Goal: Task Accomplishment & Management: Use online tool/utility

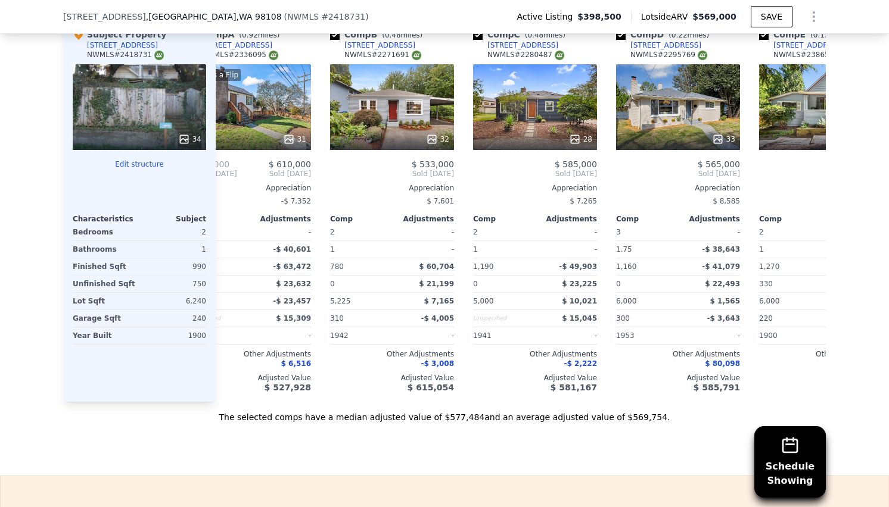
scroll to position [1213, 0]
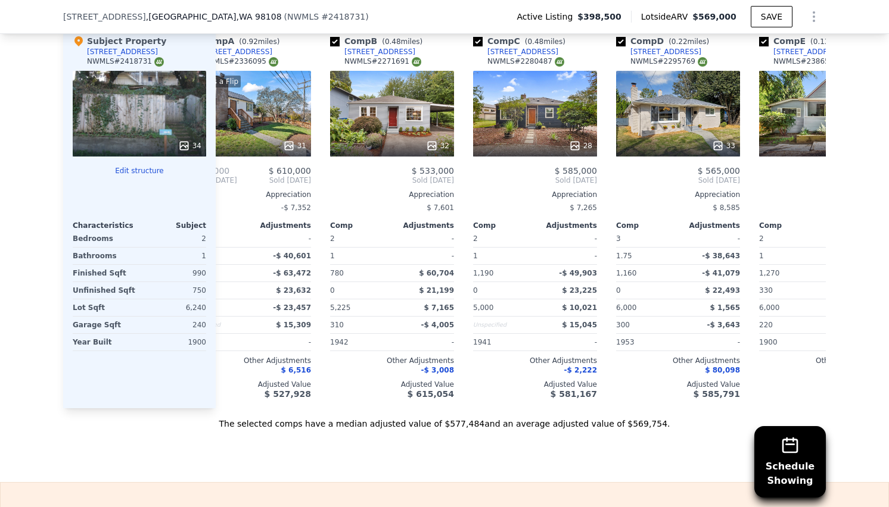
click at [805, 188] on icon at bounding box center [811, 181] width 24 height 24
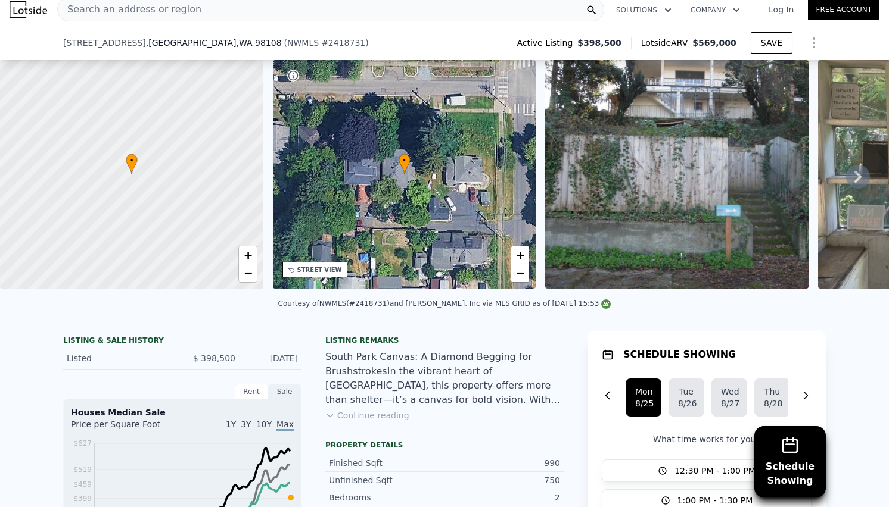
scroll to position [709, 0]
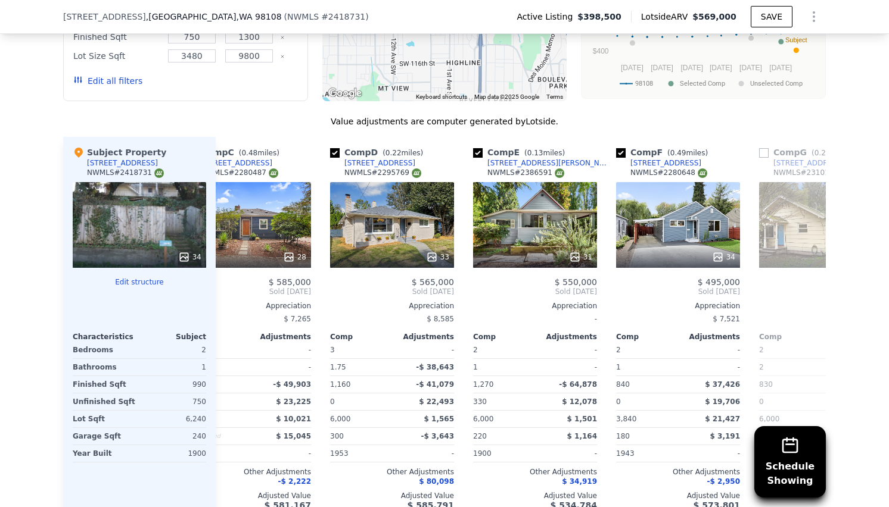
scroll to position [1126, 0]
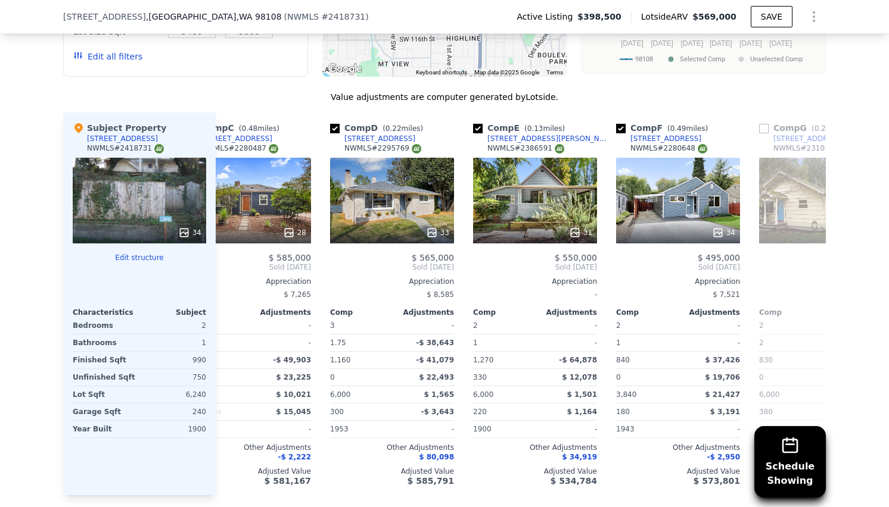
click at [540, 222] on div "31" at bounding box center [535, 201] width 124 height 86
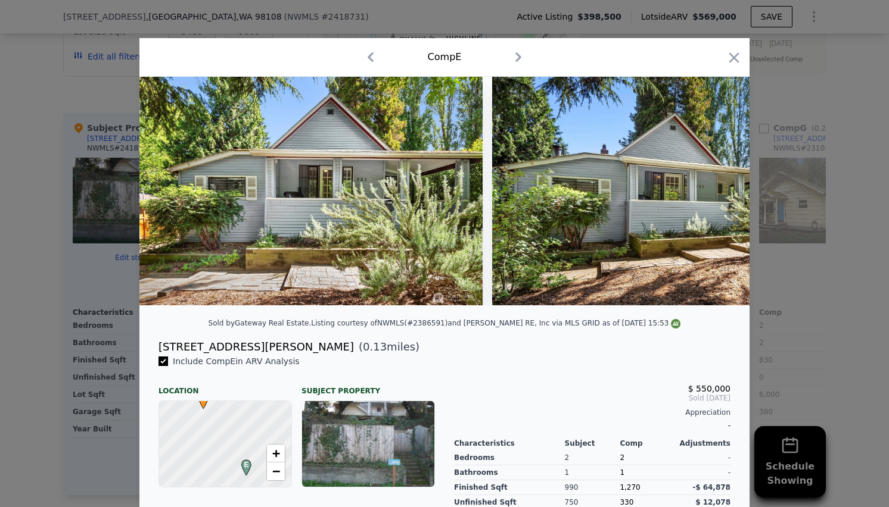
click at [718, 198] on icon at bounding box center [718, 191] width 24 height 24
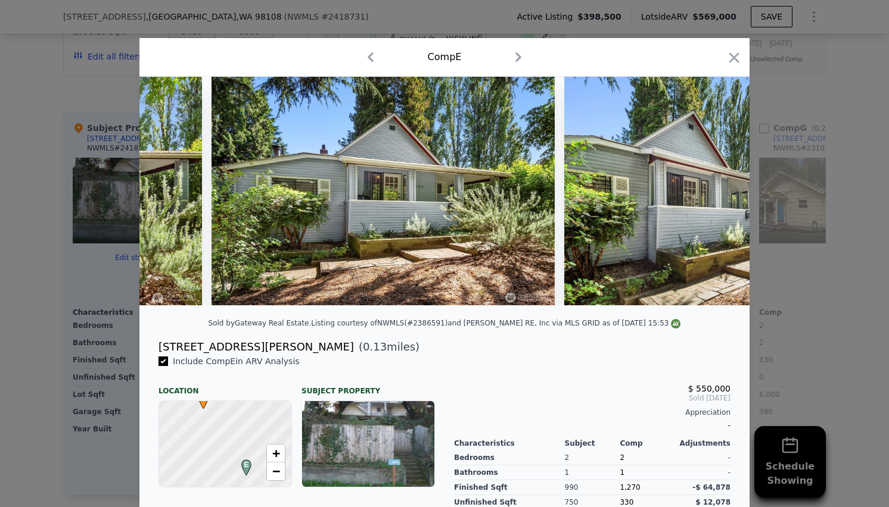
scroll to position [0, 286]
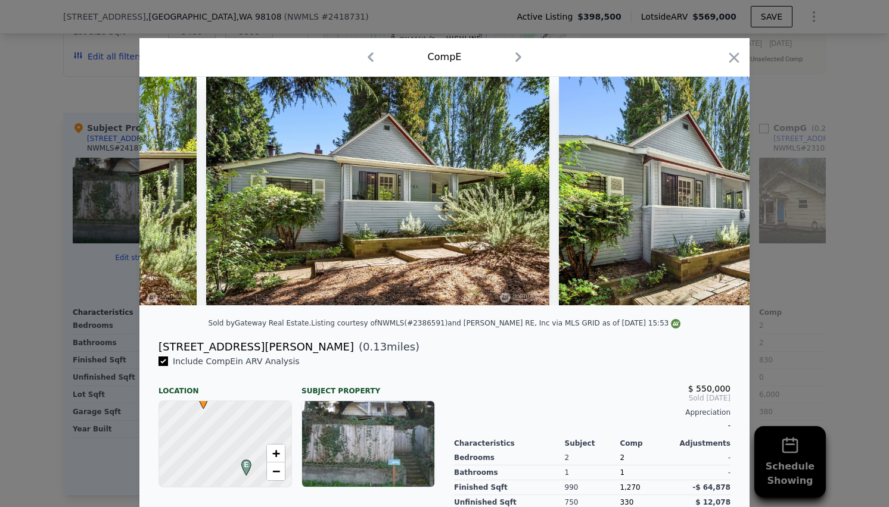
click at [718, 198] on div at bounding box center [444, 191] width 610 height 229
click at [716, 199] on icon at bounding box center [718, 191] width 24 height 24
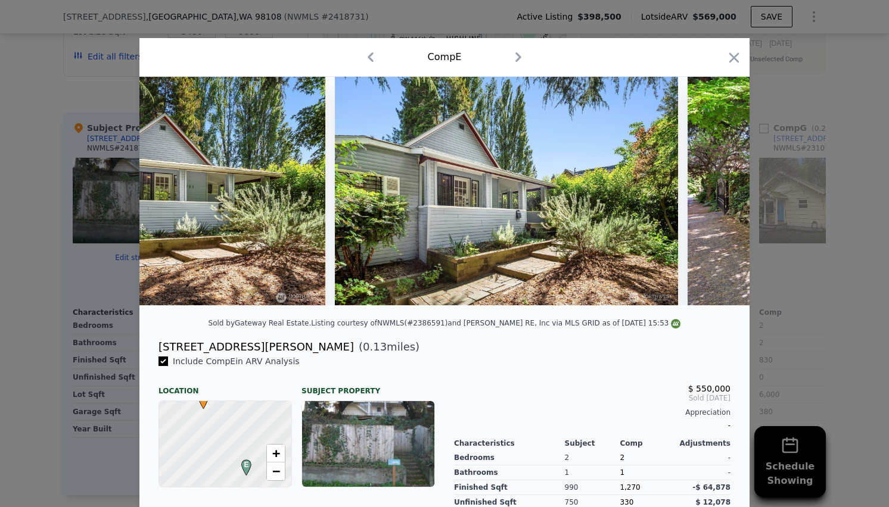
scroll to position [0, 572]
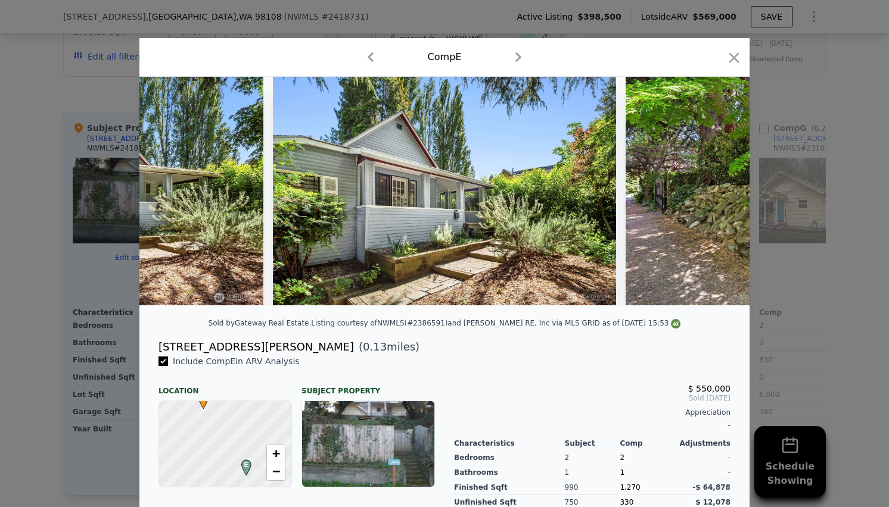
click at [715, 197] on div at bounding box center [444, 191] width 610 height 229
click at [715, 200] on icon at bounding box center [718, 191] width 24 height 24
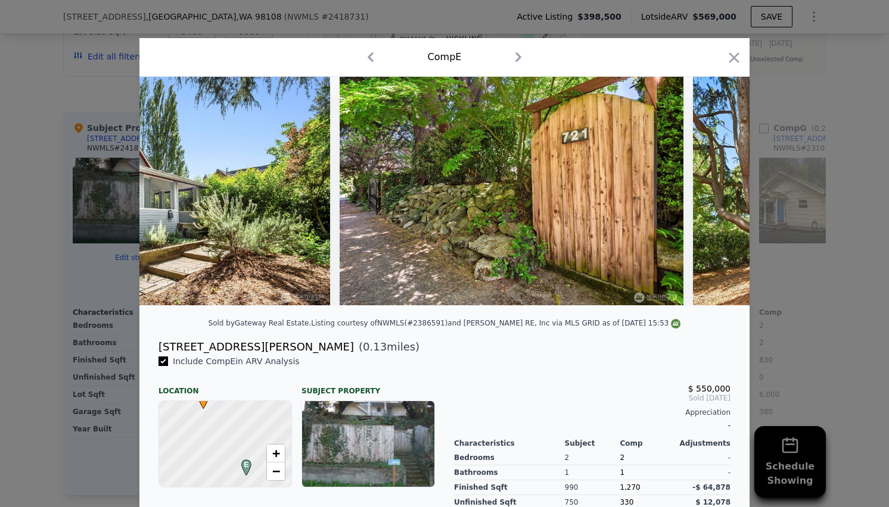
click at [715, 200] on icon at bounding box center [718, 191] width 24 height 24
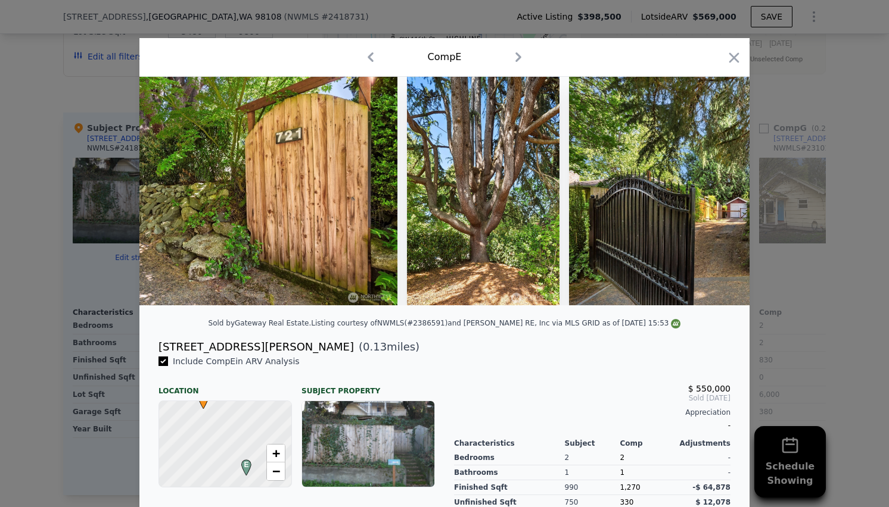
click at [715, 200] on icon at bounding box center [718, 191] width 24 height 24
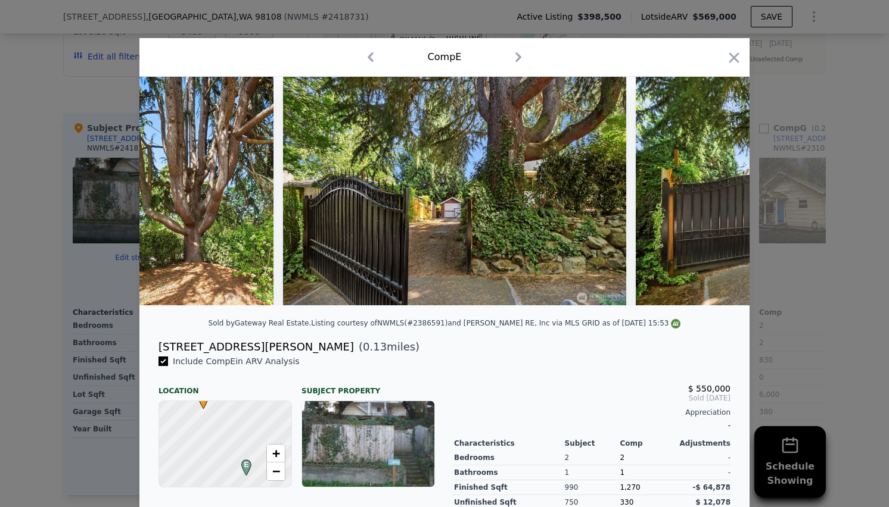
click at [715, 200] on icon at bounding box center [718, 191] width 24 height 24
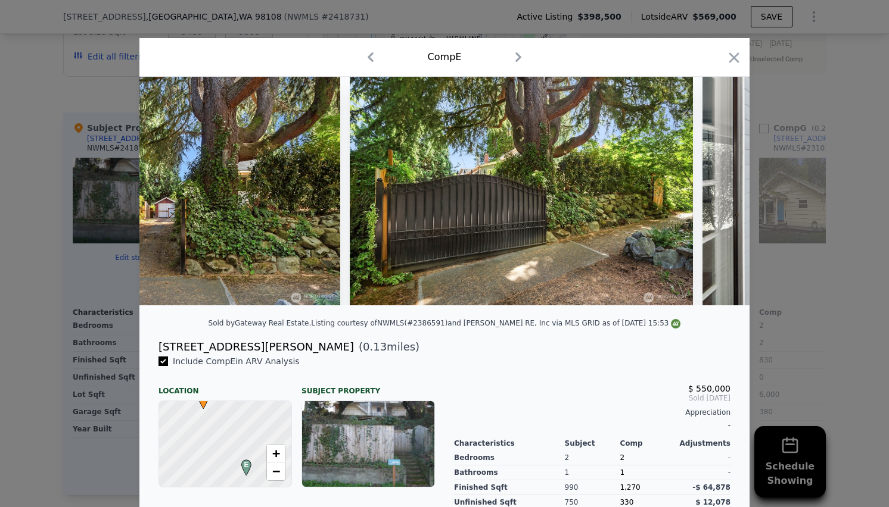
click at [715, 200] on icon at bounding box center [718, 191] width 24 height 24
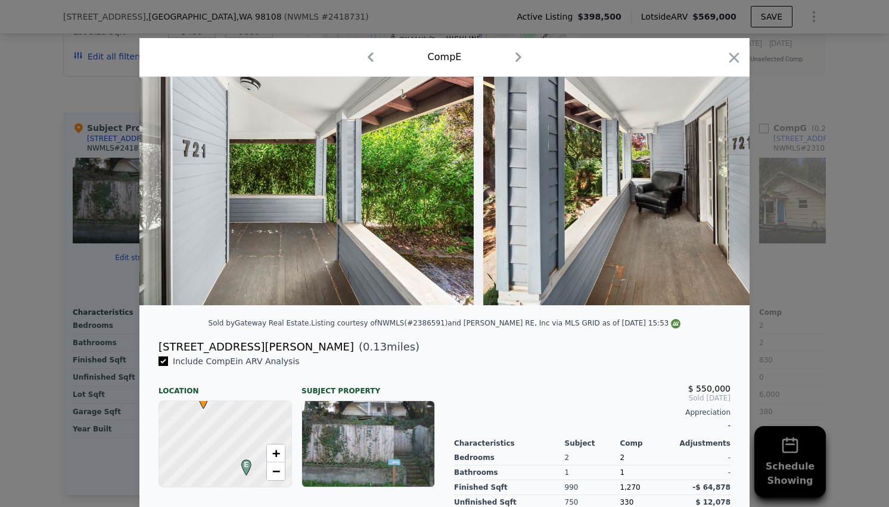
click at [715, 200] on icon at bounding box center [718, 191] width 24 height 24
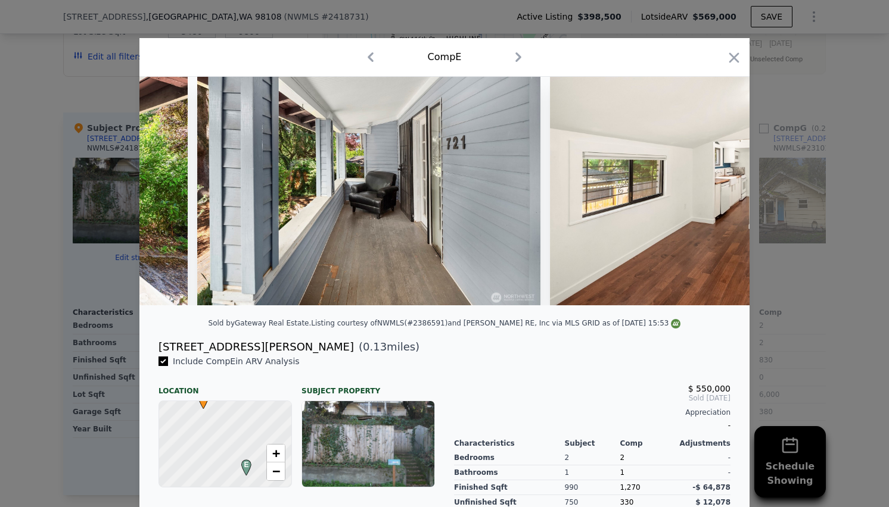
click at [715, 200] on icon at bounding box center [718, 191] width 24 height 24
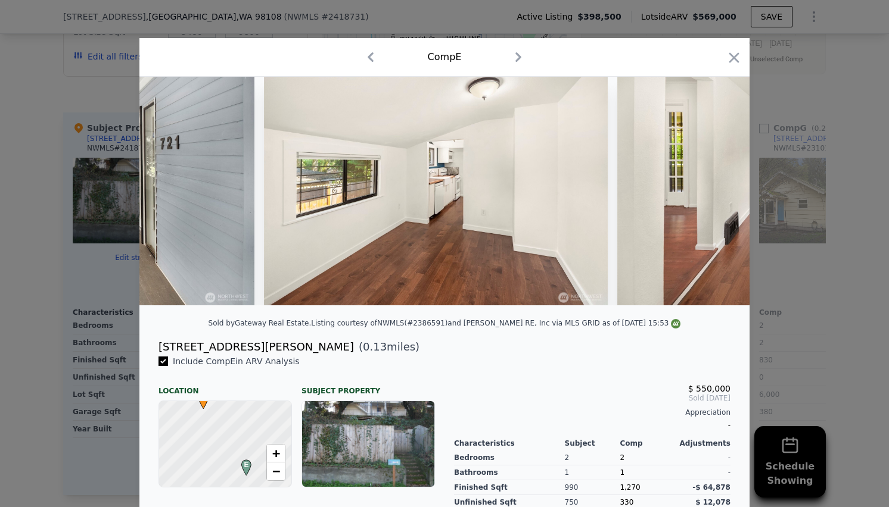
click at [715, 200] on icon at bounding box center [718, 191] width 24 height 24
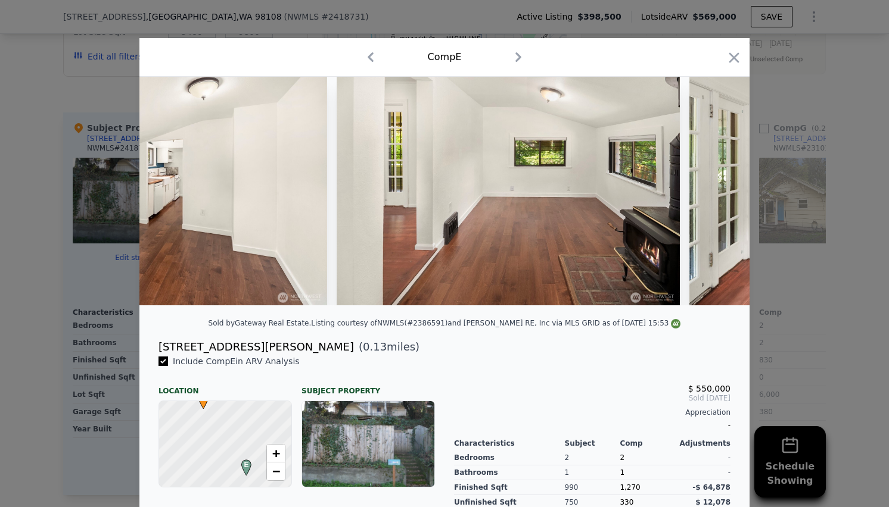
scroll to position [0, 3145]
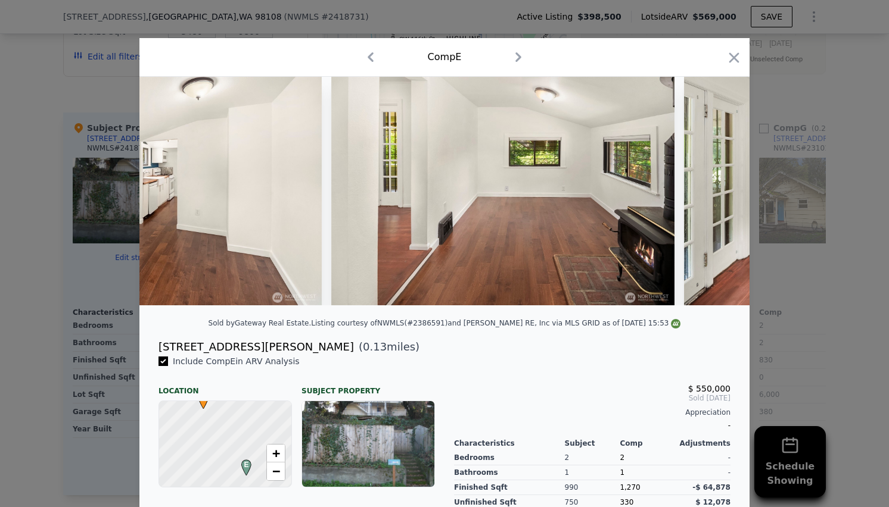
click at [715, 200] on div at bounding box center [444, 191] width 610 height 229
click at [715, 197] on icon at bounding box center [718, 191] width 7 height 12
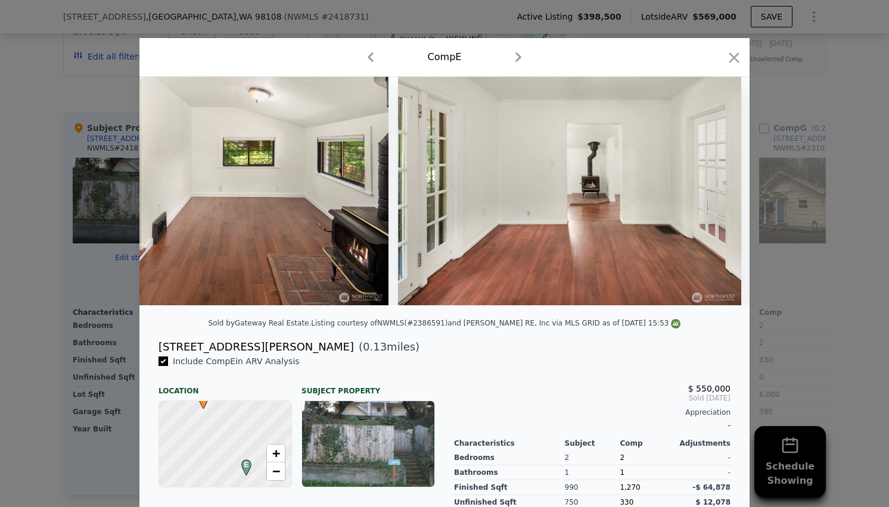
click at [715, 197] on icon at bounding box center [718, 191] width 7 height 12
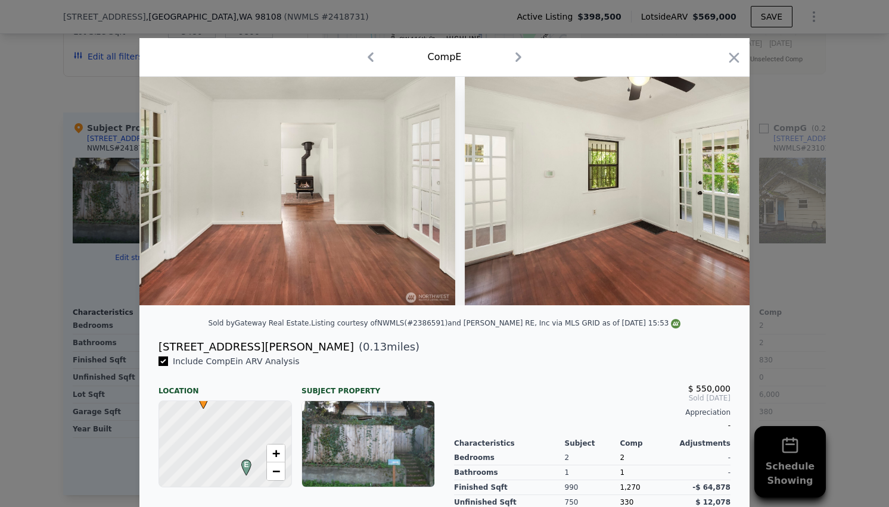
click at [715, 197] on icon at bounding box center [718, 191] width 7 height 12
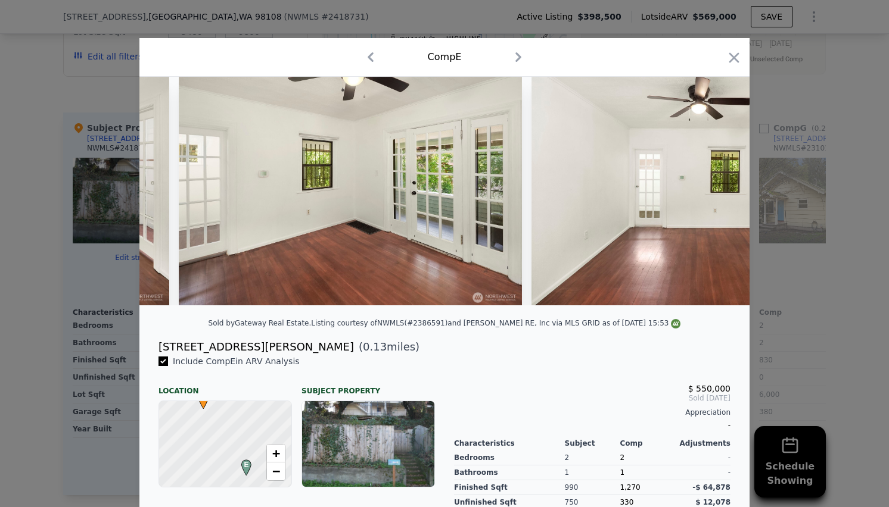
click at [715, 197] on icon at bounding box center [718, 191] width 7 height 12
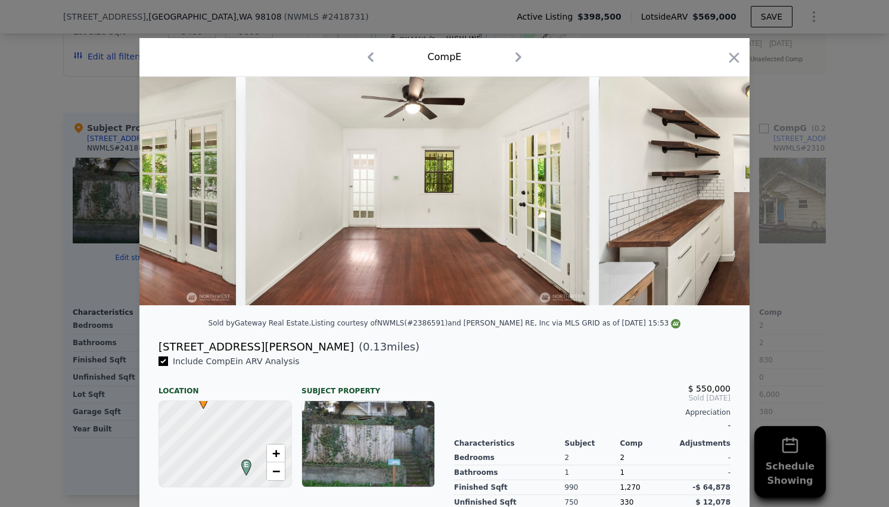
click at [715, 197] on icon at bounding box center [718, 191] width 7 height 12
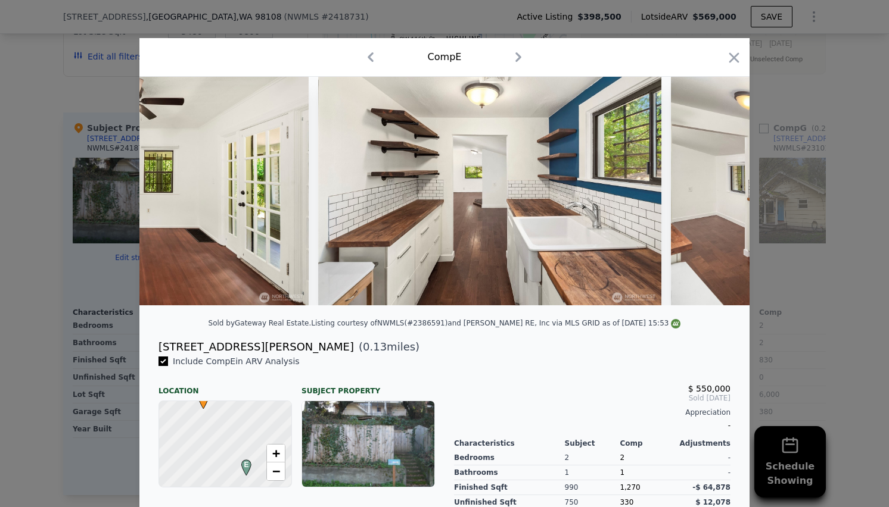
scroll to position [0, 4574]
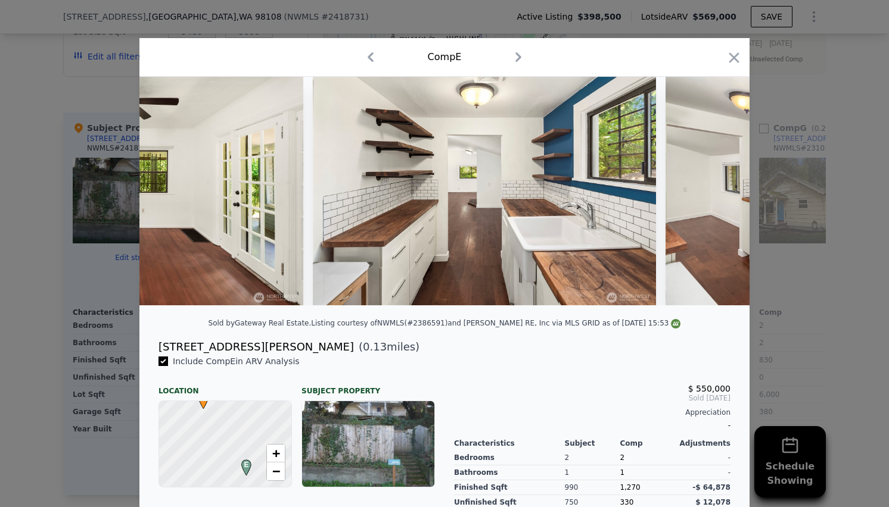
click at [715, 197] on icon at bounding box center [718, 191] width 7 height 12
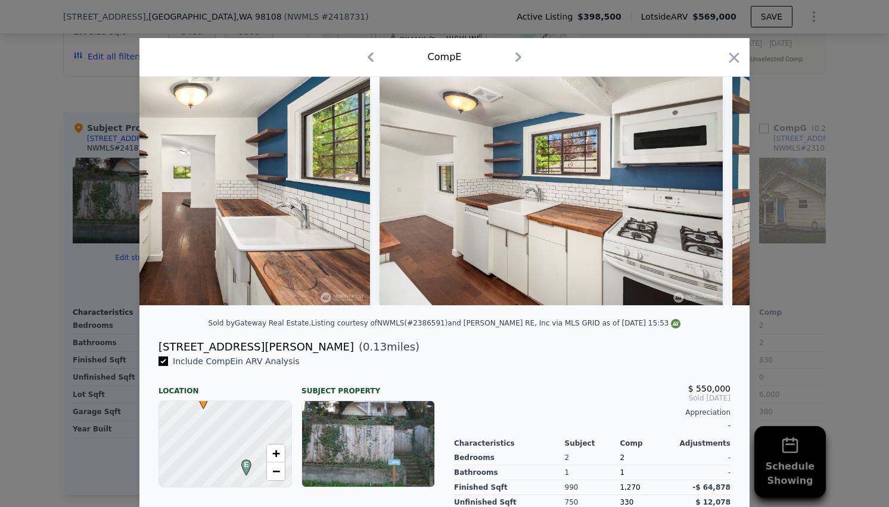
click at [715, 197] on icon at bounding box center [718, 191] width 7 height 12
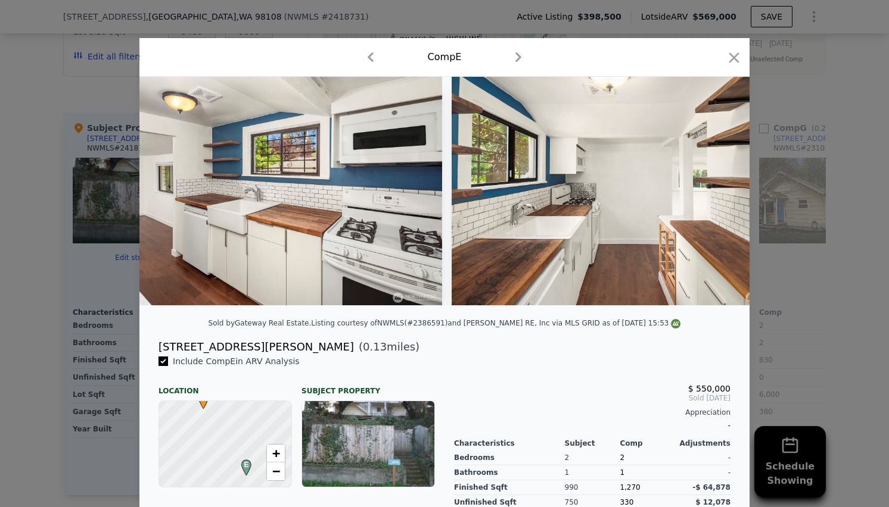
scroll to position [0, 5146]
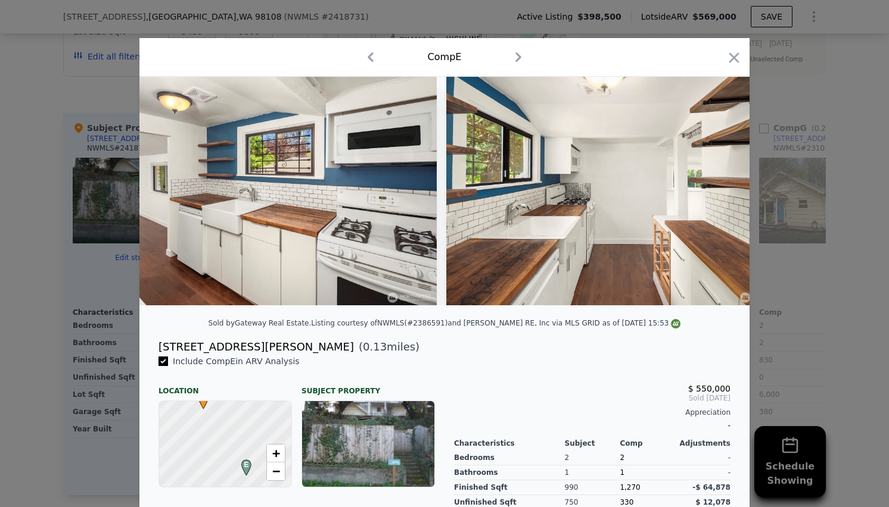
click at [715, 197] on icon at bounding box center [718, 191] width 7 height 12
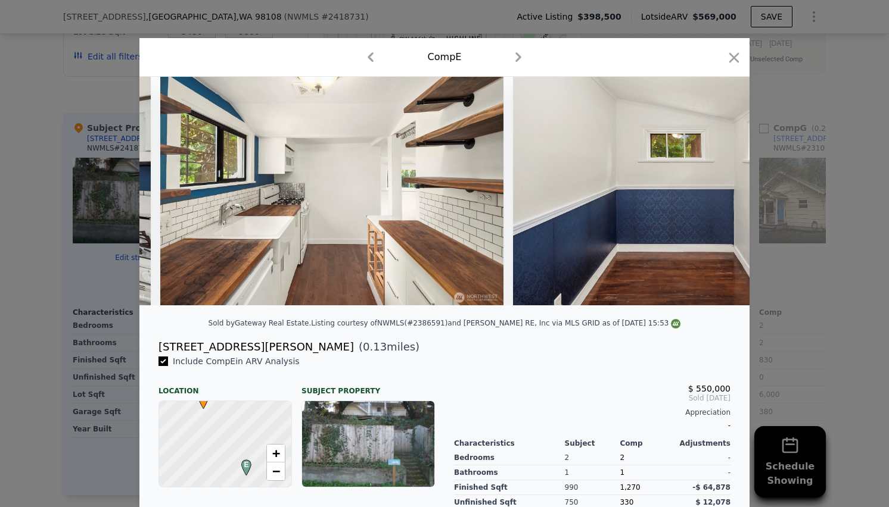
click at [715, 197] on icon at bounding box center [718, 191] width 7 height 12
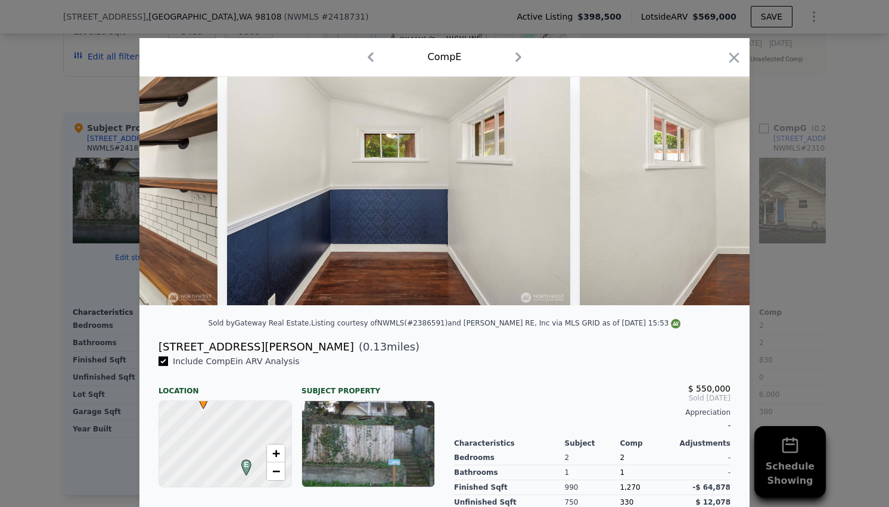
click at [715, 197] on icon at bounding box center [718, 191] width 7 height 12
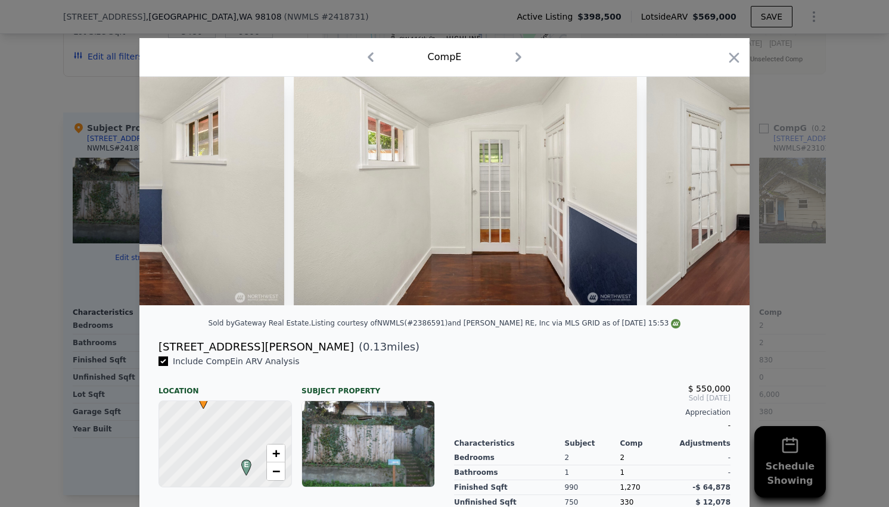
click at [715, 197] on icon at bounding box center [718, 191] width 7 height 12
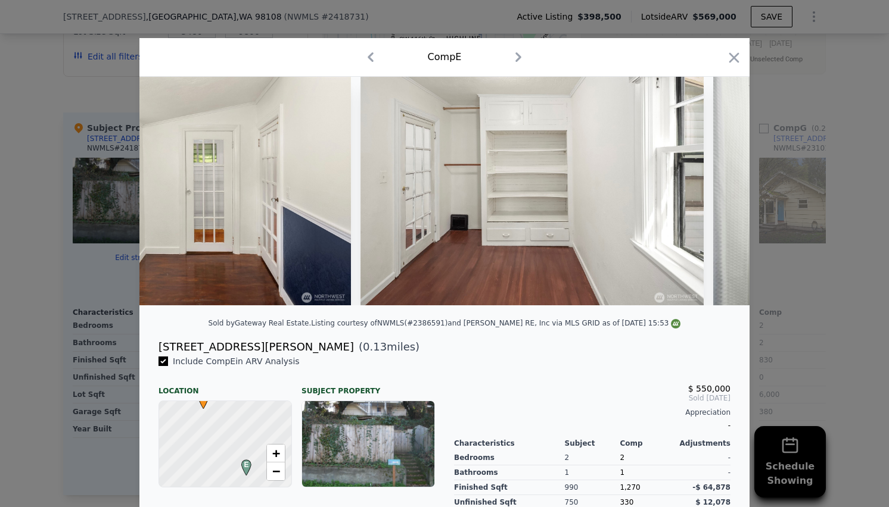
click at [715, 197] on icon at bounding box center [718, 191] width 7 height 12
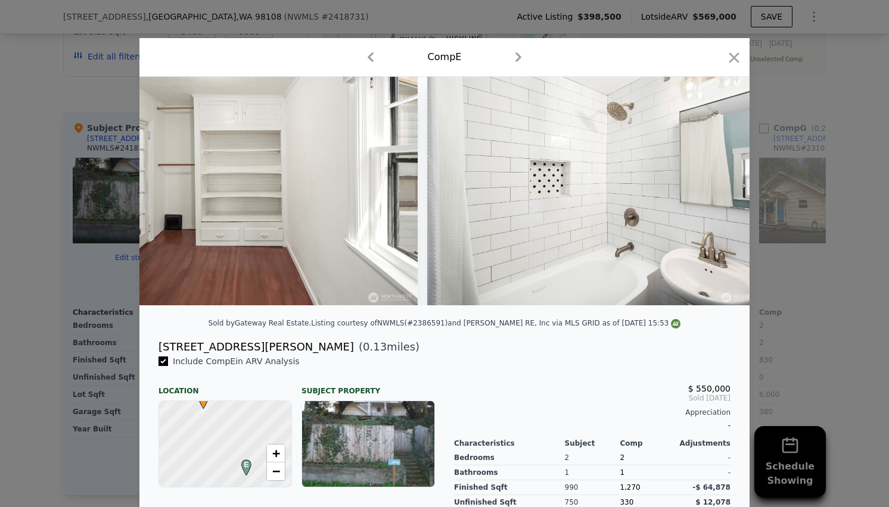
click at [715, 197] on icon at bounding box center [718, 191] width 7 height 12
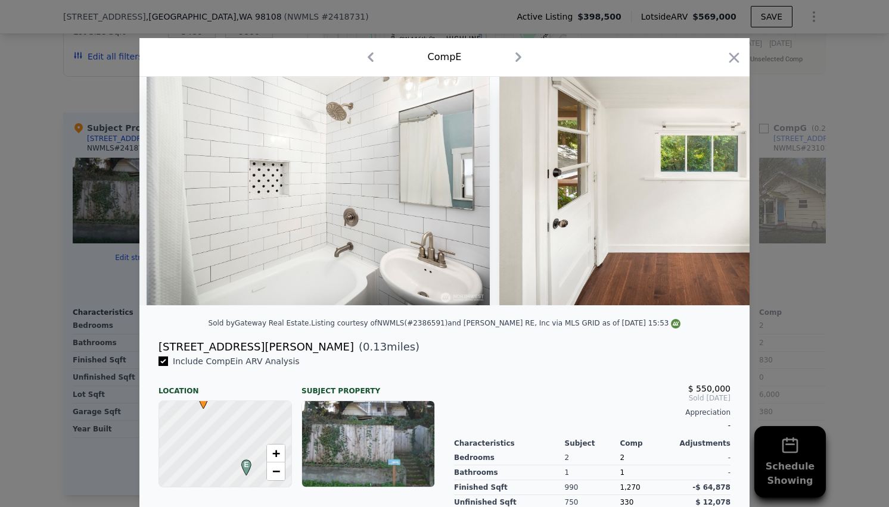
scroll to position [0, 6861]
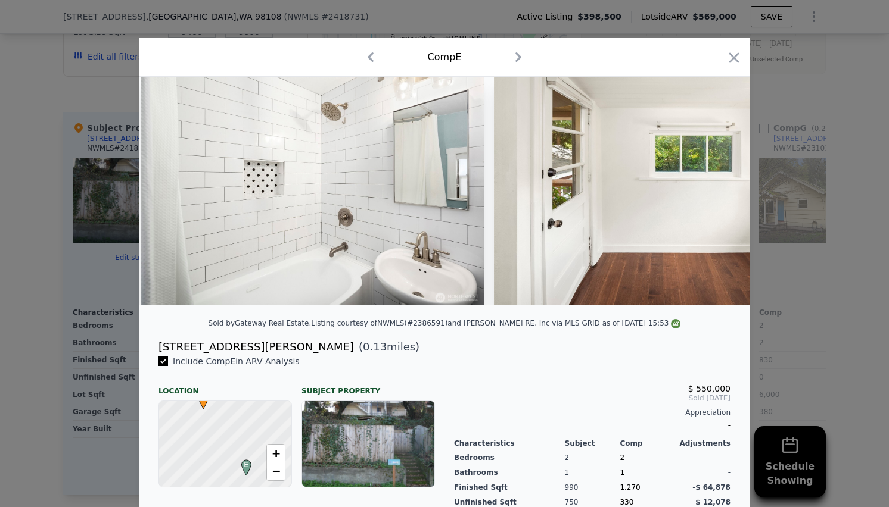
click at [715, 197] on icon at bounding box center [718, 191] width 7 height 12
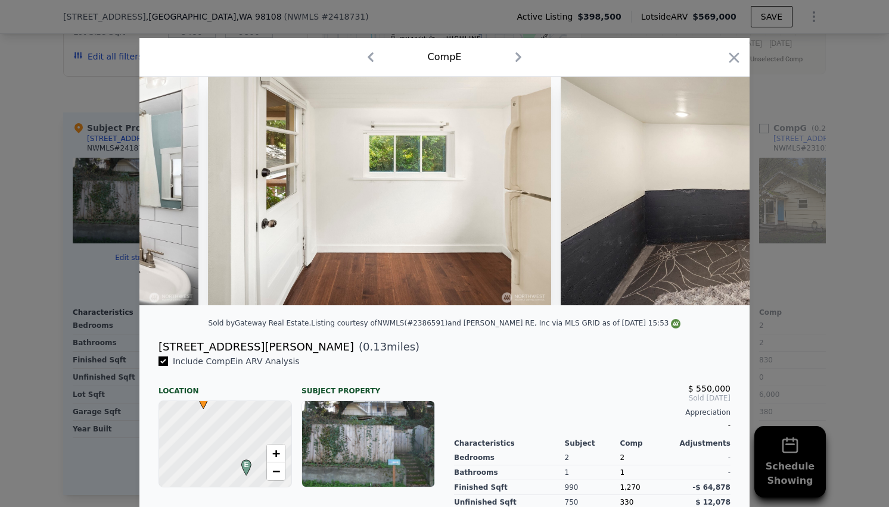
click at [715, 197] on icon at bounding box center [718, 191] width 7 height 12
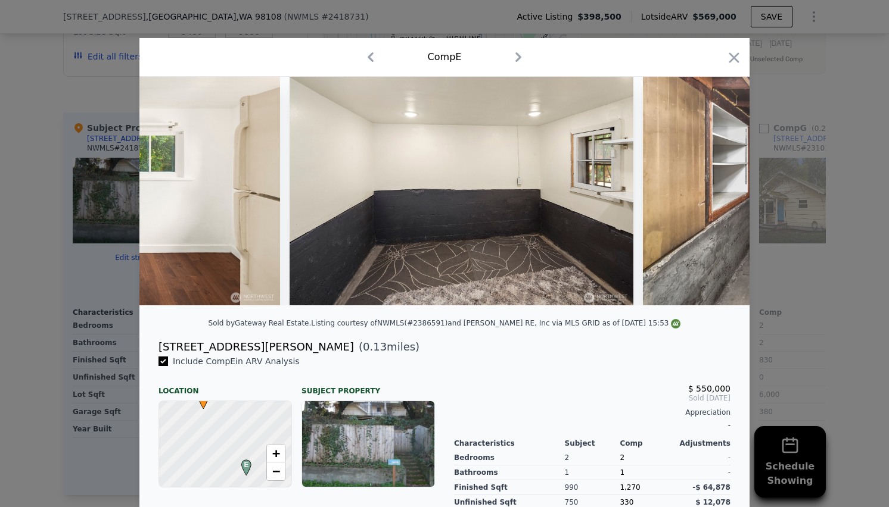
scroll to position [0, 7433]
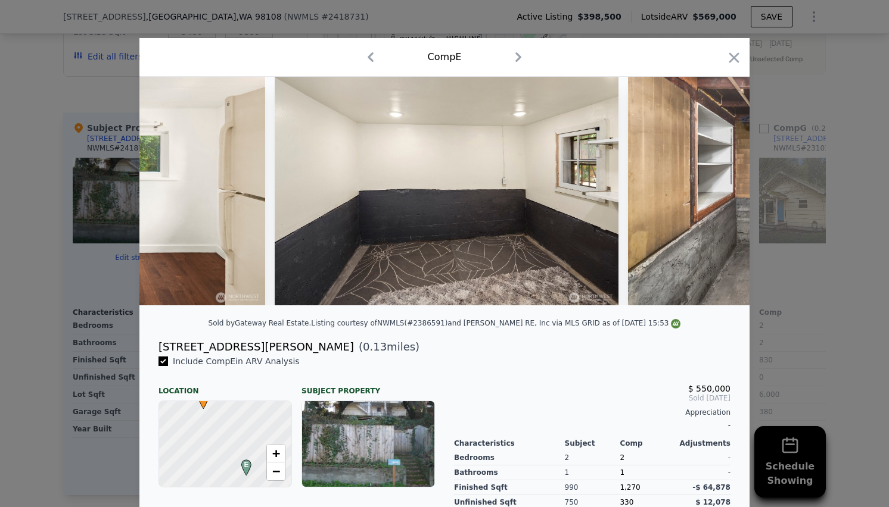
click at [715, 197] on icon at bounding box center [718, 191] width 7 height 12
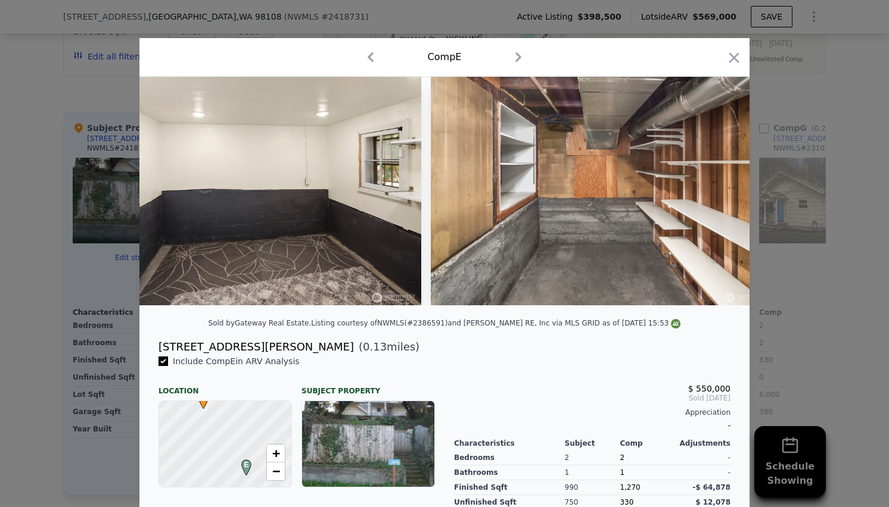
scroll to position [0, 7719]
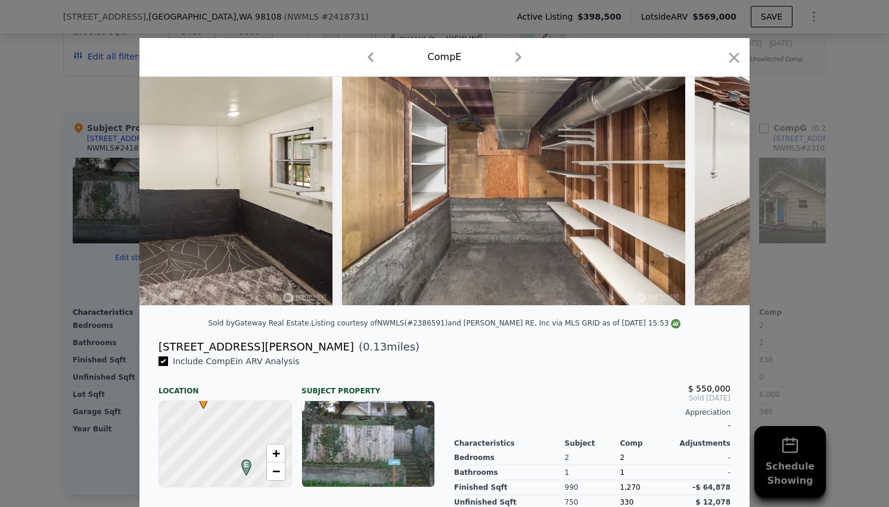
click at [715, 197] on icon at bounding box center [718, 191] width 7 height 12
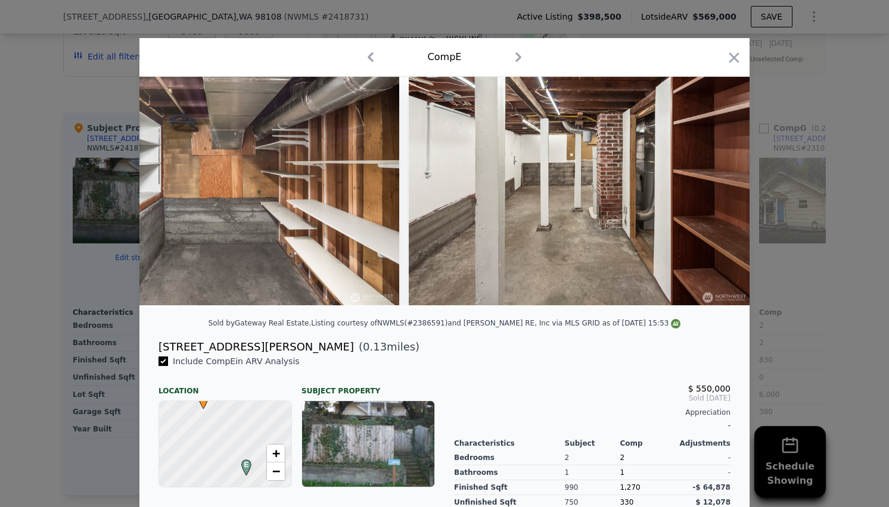
click at [715, 197] on icon at bounding box center [718, 191] width 7 height 12
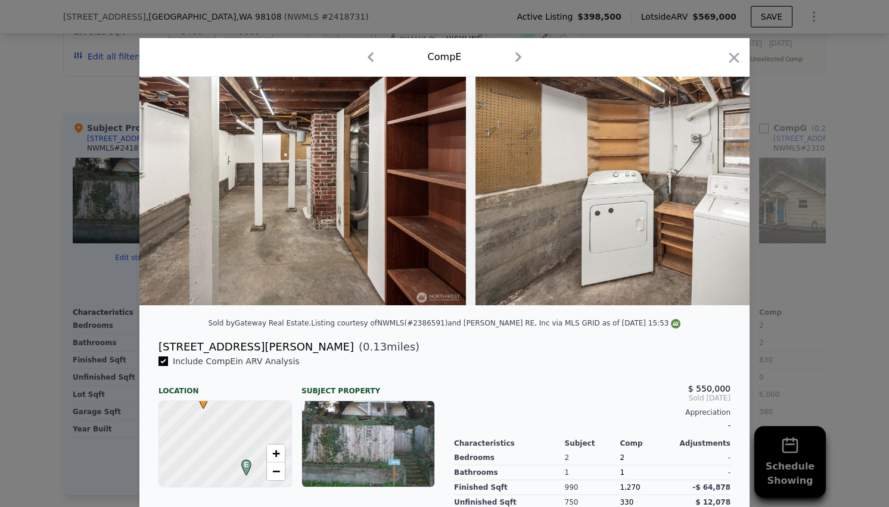
click at [715, 197] on icon at bounding box center [718, 191] width 7 height 12
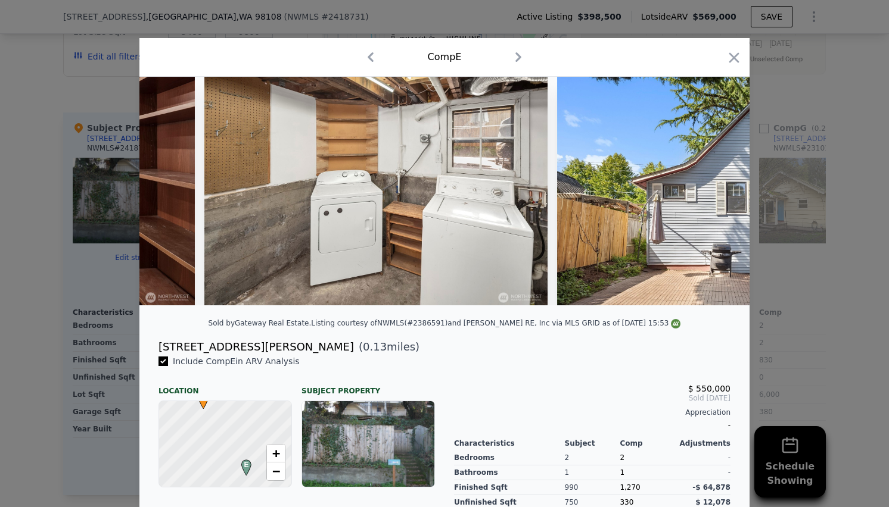
scroll to position [0, 8577]
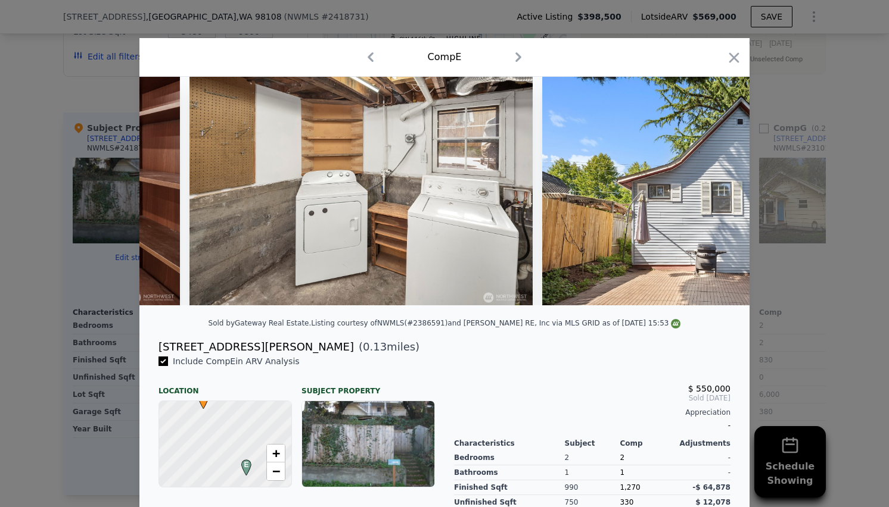
click at [715, 197] on icon at bounding box center [718, 191] width 7 height 12
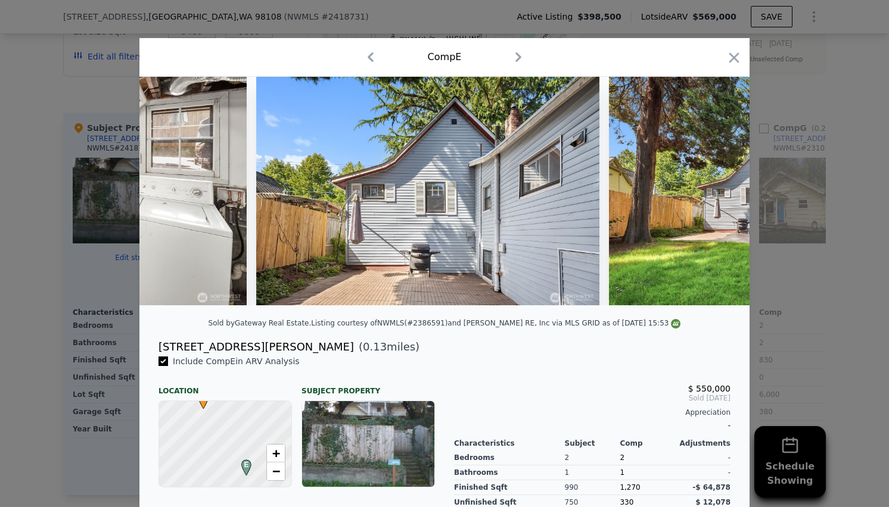
click at [715, 197] on icon at bounding box center [718, 191] width 7 height 12
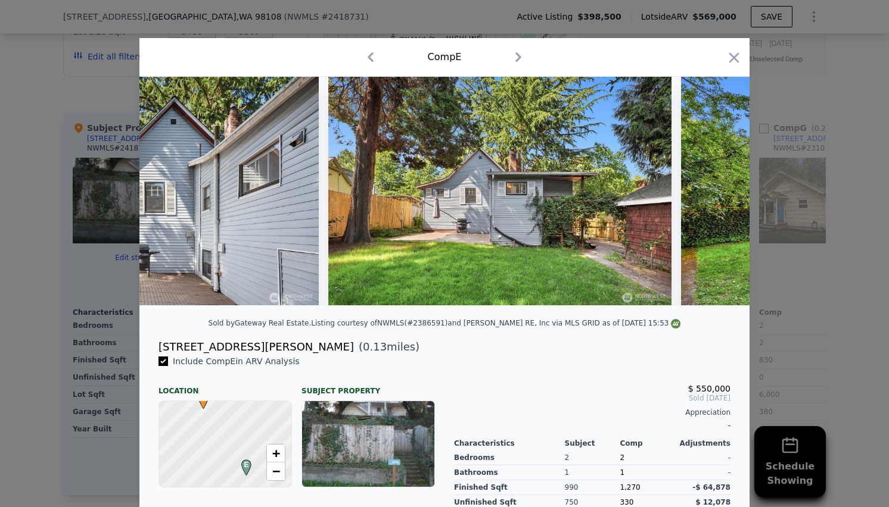
scroll to position [0, 9149]
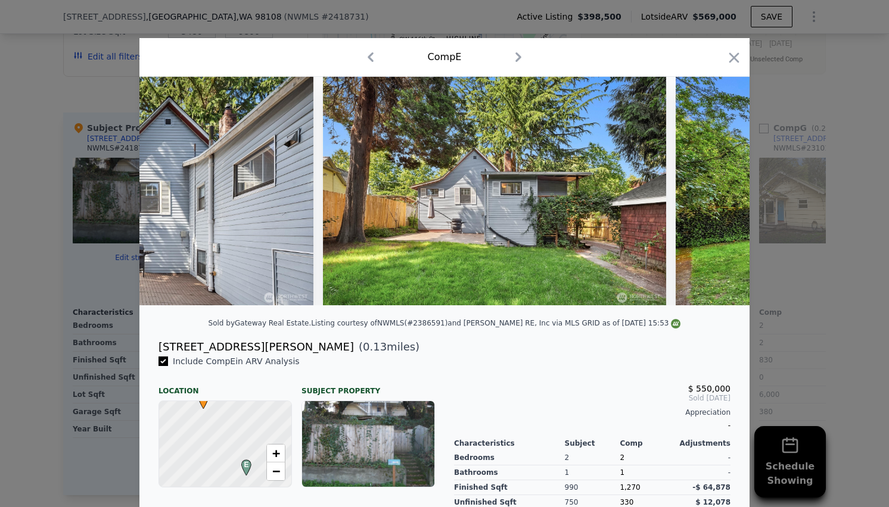
click at [715, 197] on icon at bounding box center [718, 191] width 7 height 12
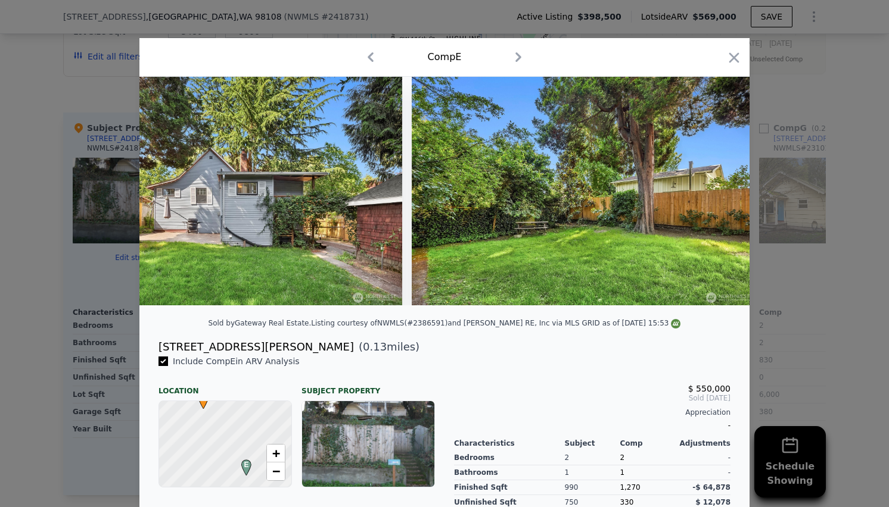
scroll to position [0, 9434]
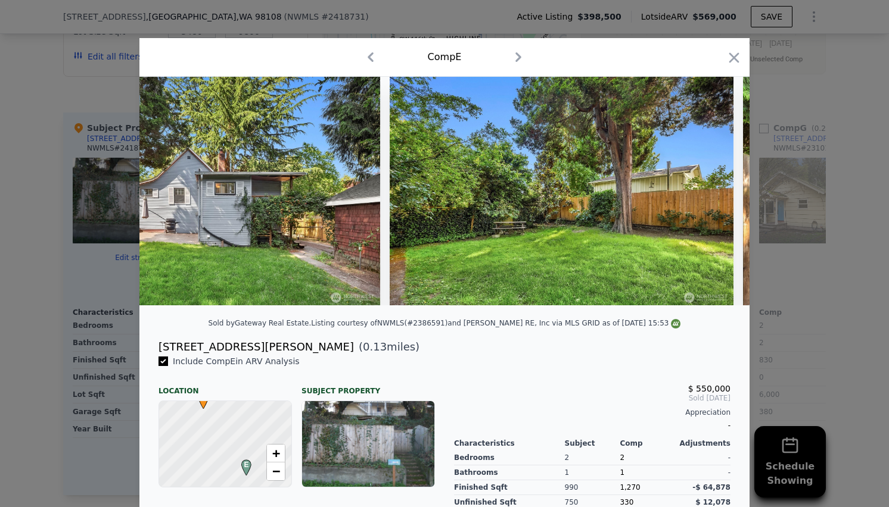
click at [715, 197] on icon at bounding box center [718, 191] width 7 height 12
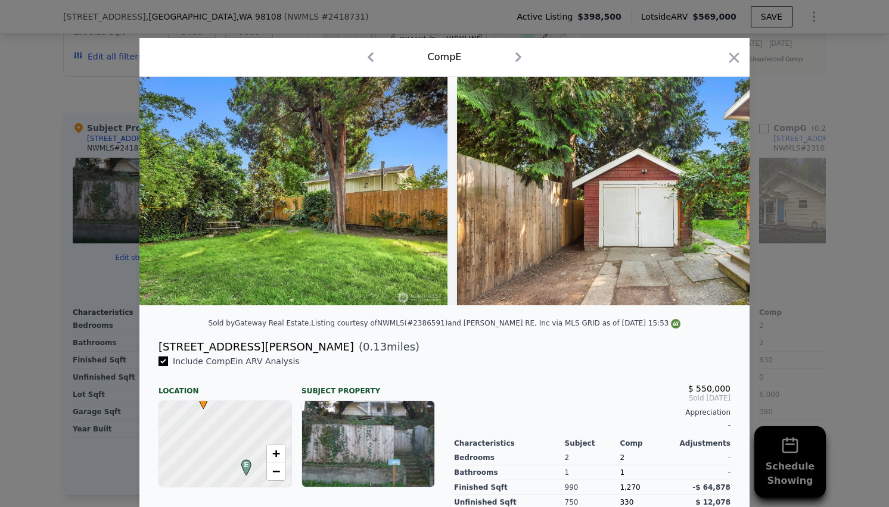
click at [715, 197] on icon at bounding box center [718, 191] width 7 height 12
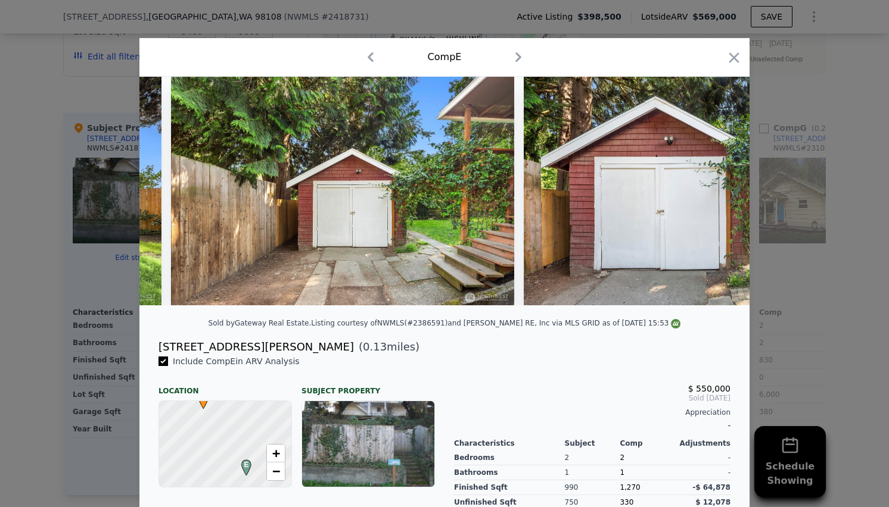
click at [712, 196] on icon at bounding box center [718, 191] width 24 height 24
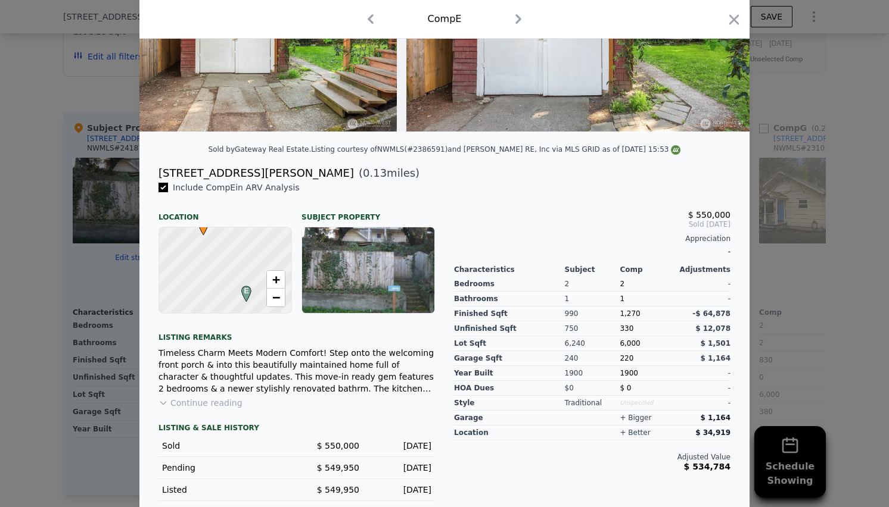
scroll to position [204, 0]
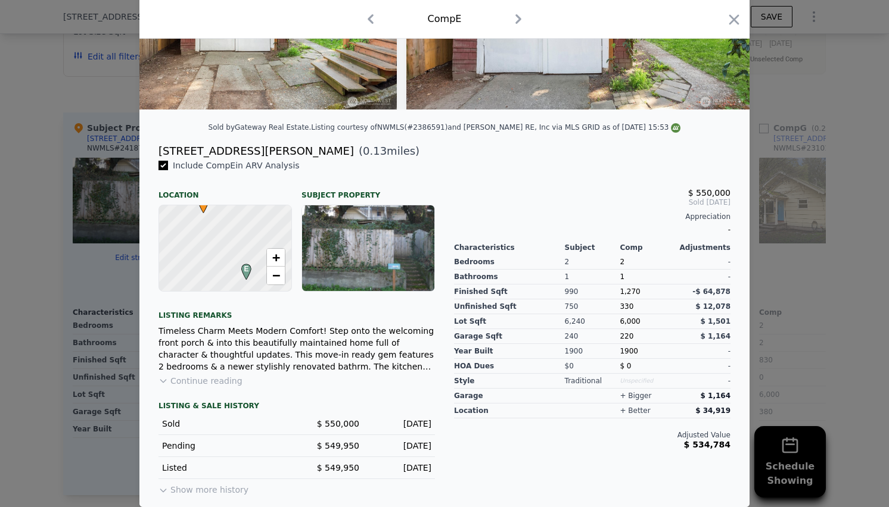
click at [731, 20] on icon "button" at bounding box center [733, 19] width 17 height 17
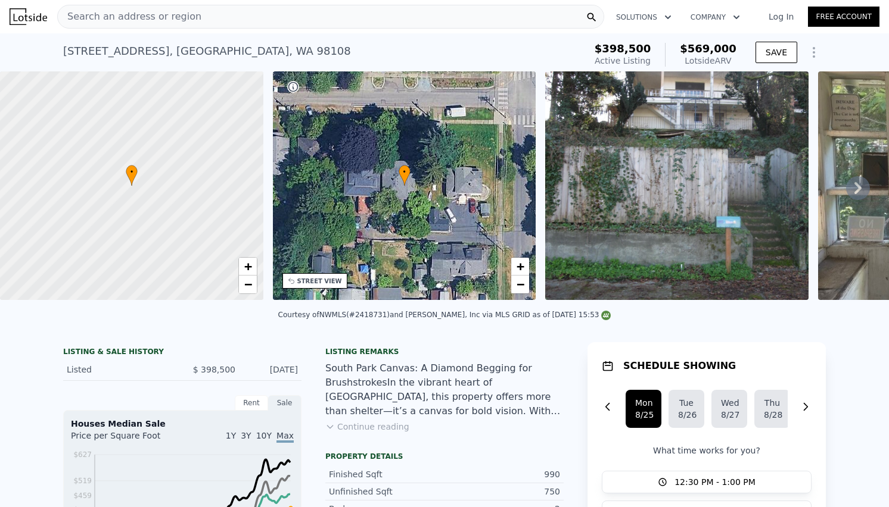
click at [379, 11] on div "Search an address or region" at bounding box center [330, 17] width 547 height 24
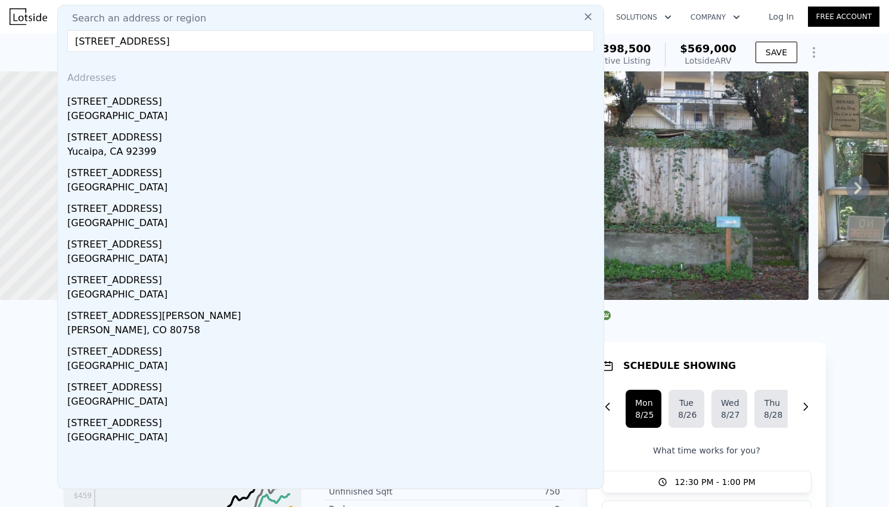
type input "[STREET_ADDRESS]"
click at [160, 108] on div "[STREET_ADDRESS]" at bounding box center [332, 99] width 531 height 19
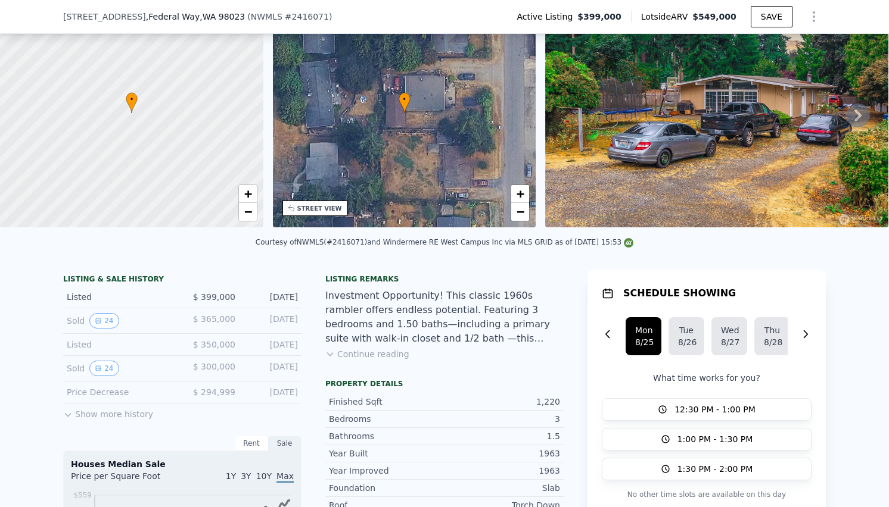
scroll to position [71, 0]
